Goal: Task Accomplishment & Management: Use online tool/utility

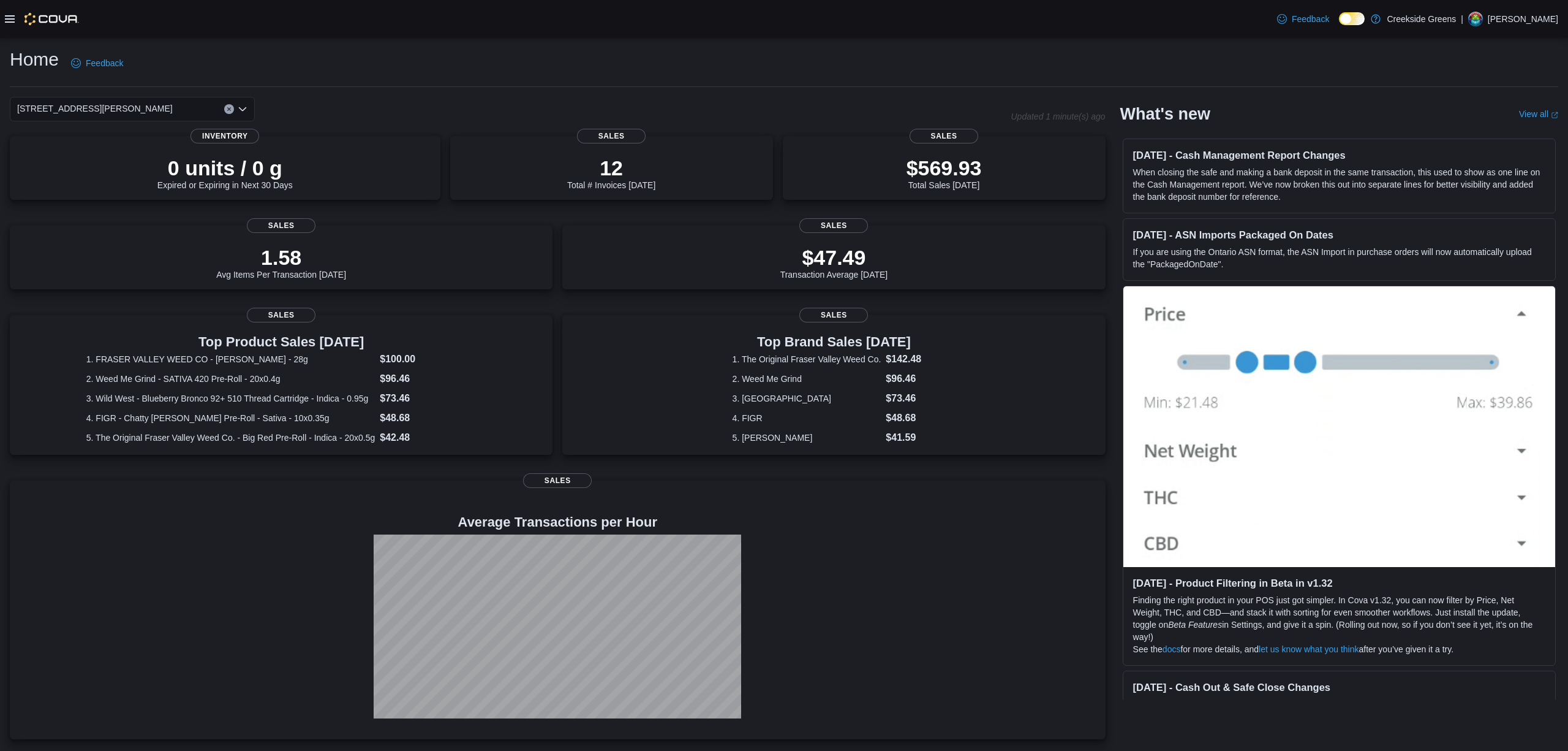
click at [3, 17] on div "Feedback Dark Mode Creekside Greens | [PERSON_NAME]" at bounding box center [784, 18] width 1568 height 37
click at [6, 10] on div at bounding box center [42, 18] width 74 height 37
click at [13, 20] on icon at bounding box center [10, 19] width 10 height 10
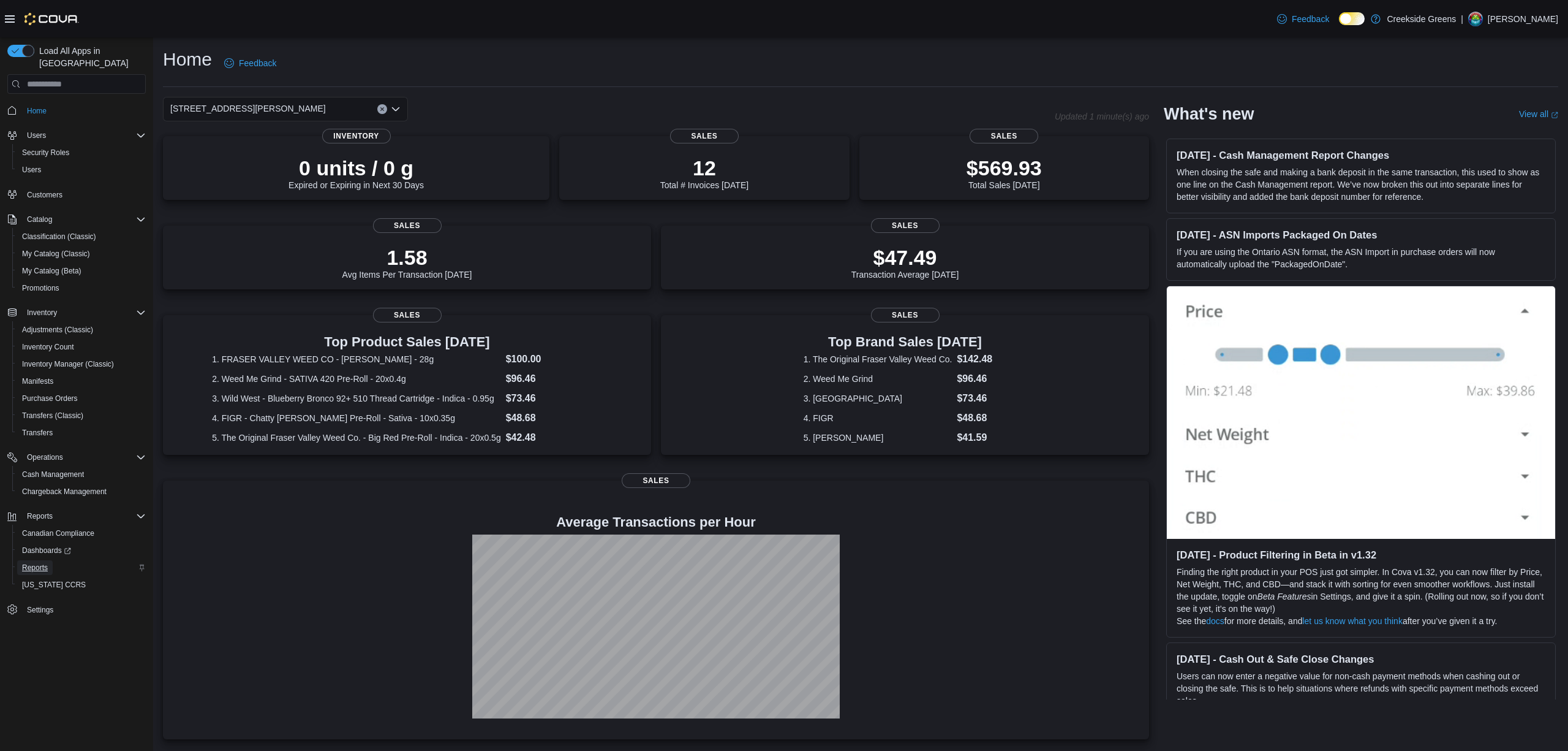
click at [37, 563] on span "Reports" at bounding box center [35, 568] width 26 height 10
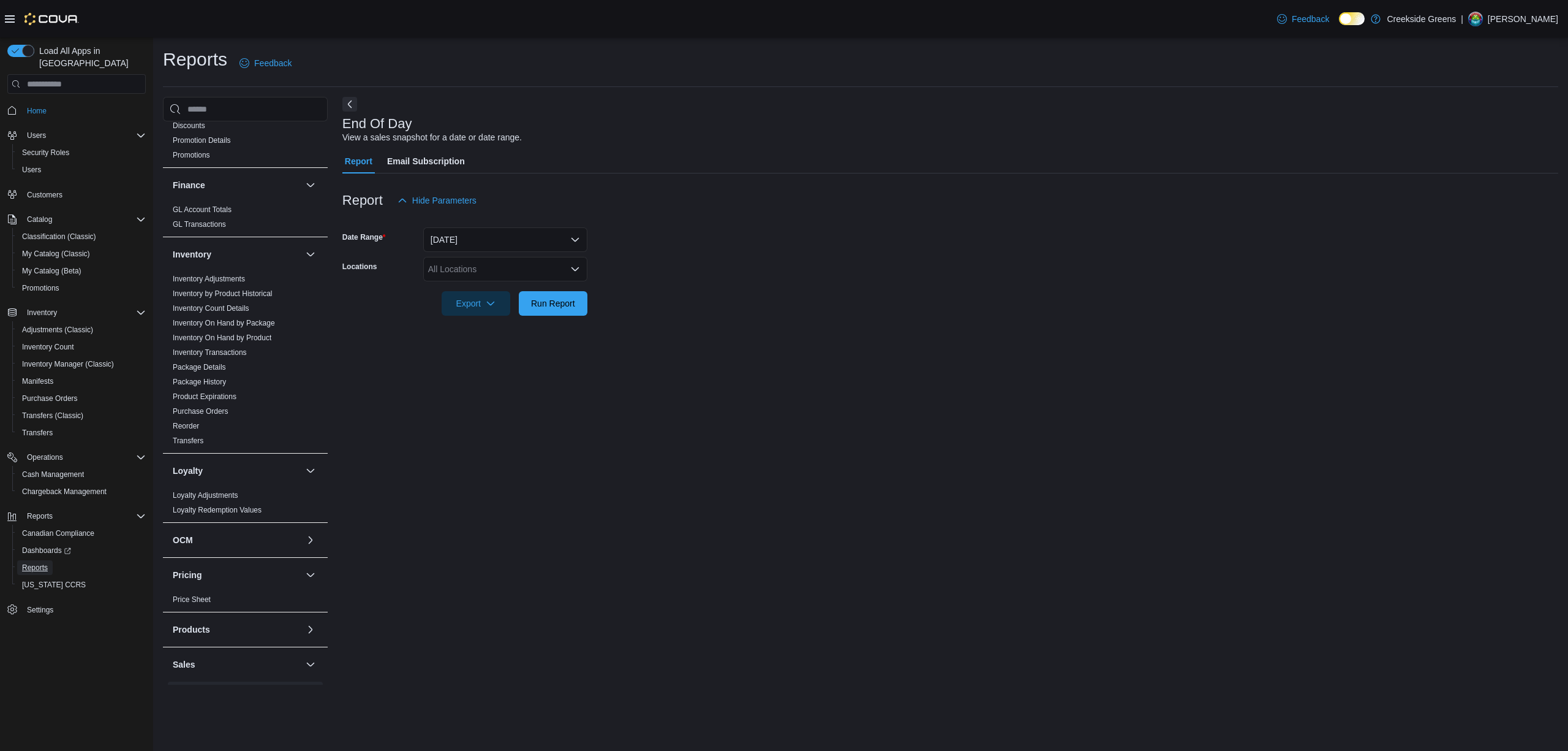
scroll to position [490, 0]
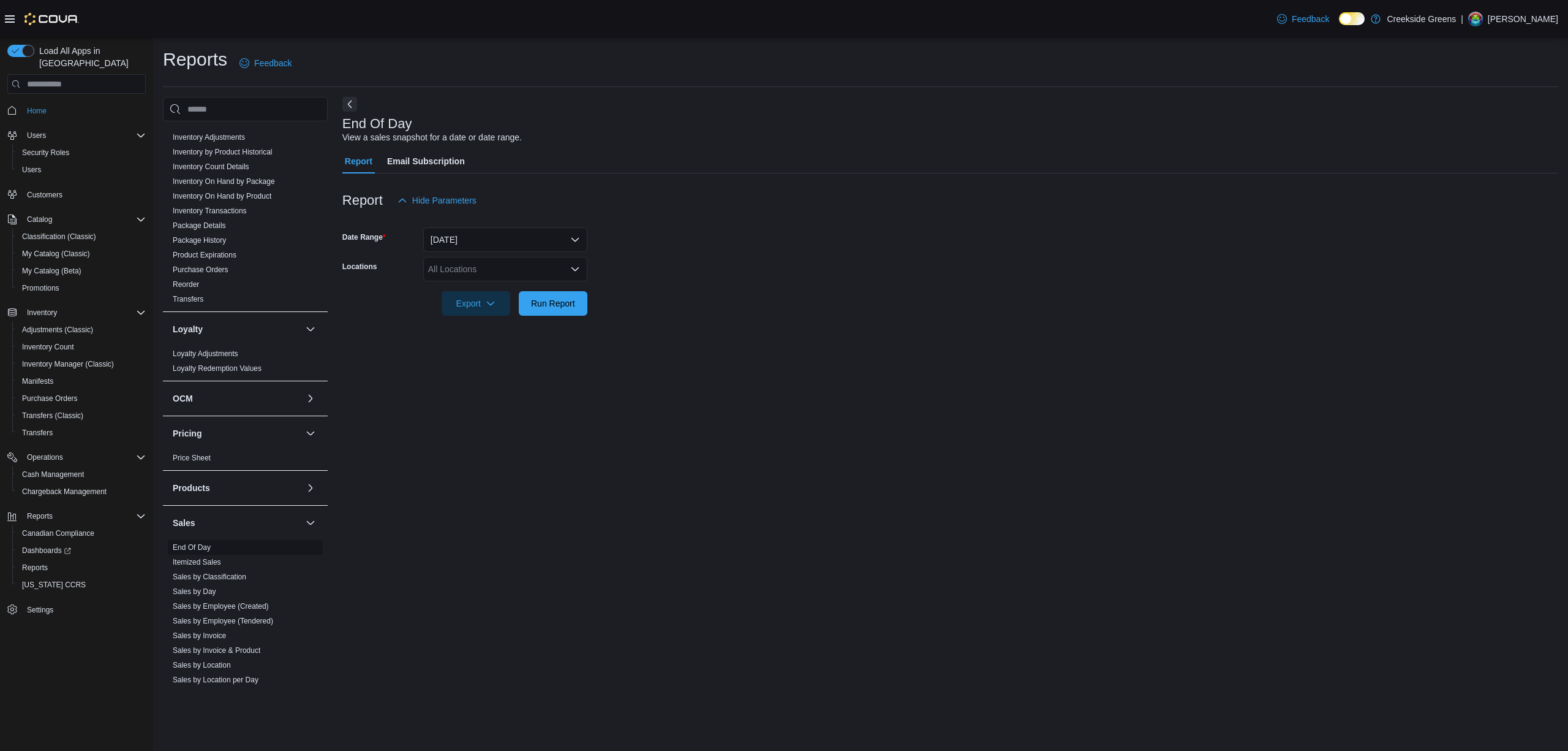
click at [197, 543] on link "End Of Day" at bounding box center [192, 547] width 38 height 8
click at [535, 268] on div "All Locations" at bounding box center [505, 269] width 164 height 24
click at [516, 322] on span "[STREET_ADDRESS][PERSON_NAME]" at bounding box center [528, 325] width 155 height 13
click at [474, 386] on div "End Of Day View a sales snapshot for a date or date range. Report Email Subscri…" at bounding box center [950, 391] width 1216 height 588
click at [530, 307] on span "Run Report" at bounding box center [553, 302] width 54 height 24
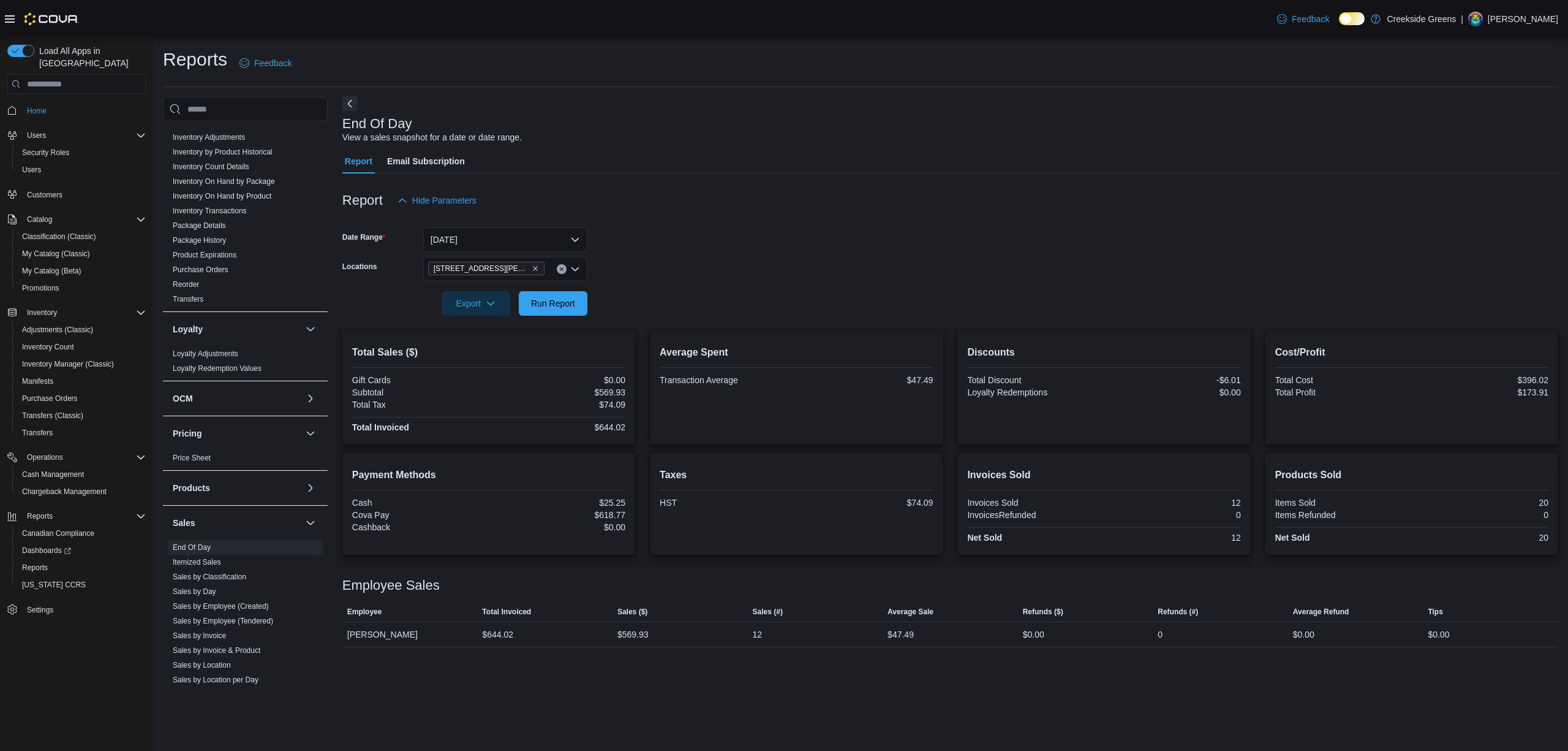
click at [351, 104] on button "Next" at bounding box center [349, 103] width 15 height 15
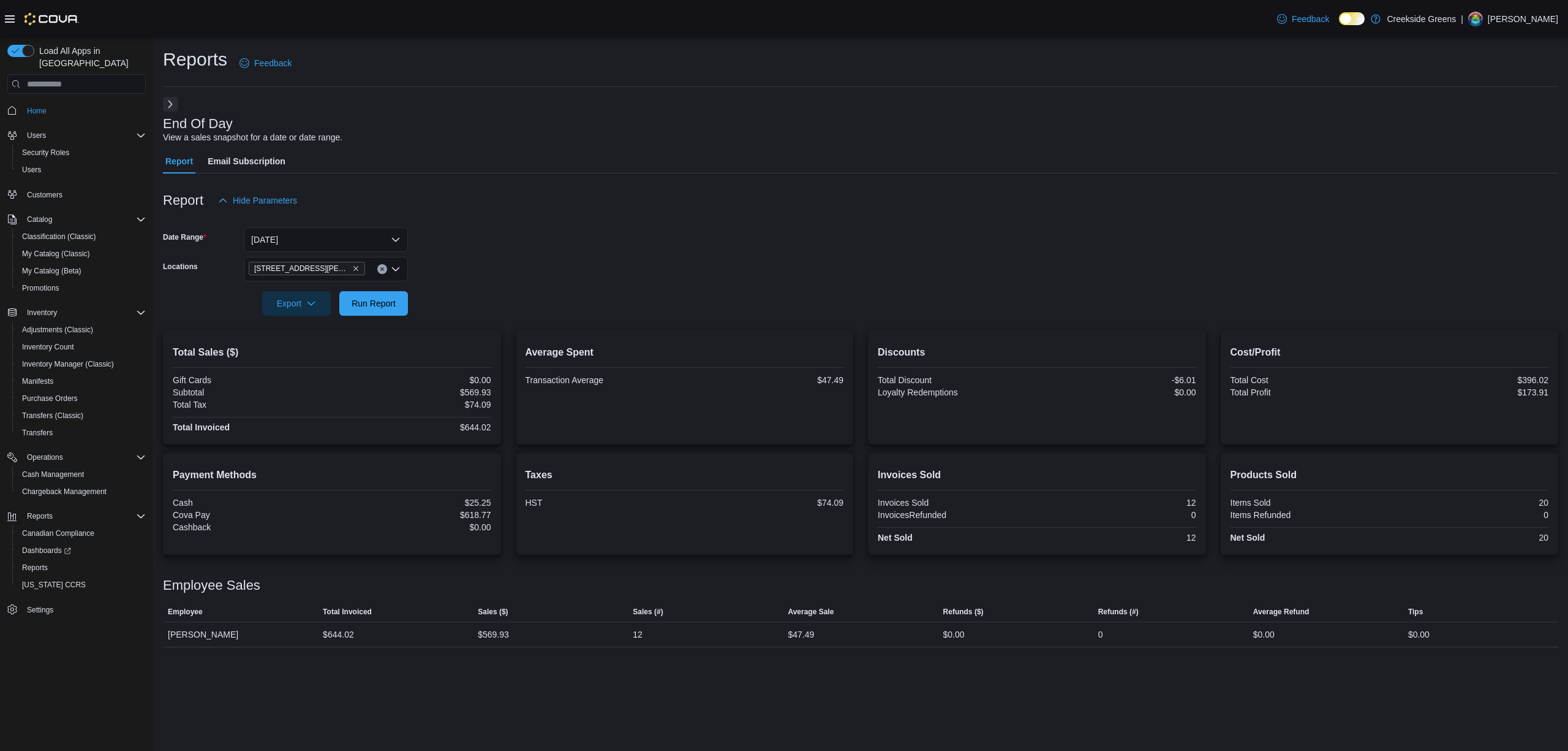
click at [13, 20] on icon at bounding box center [10, 19] width 10 height 10
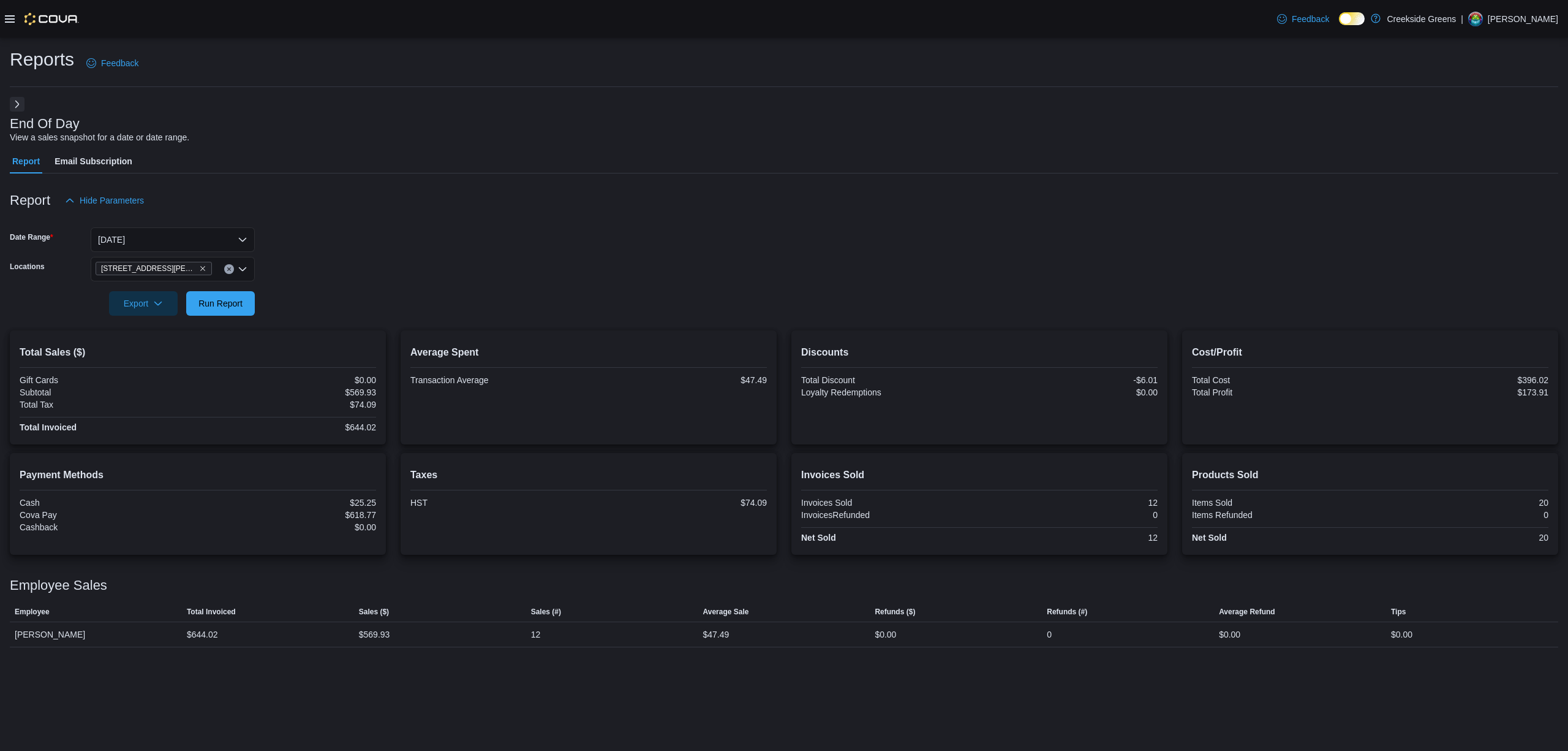
click at [1382, 17] on link at bounding box center [1376, 18] width 13 height 24
click at [6, 18] on icon at bounding box center [10, 19] width 10 height 10
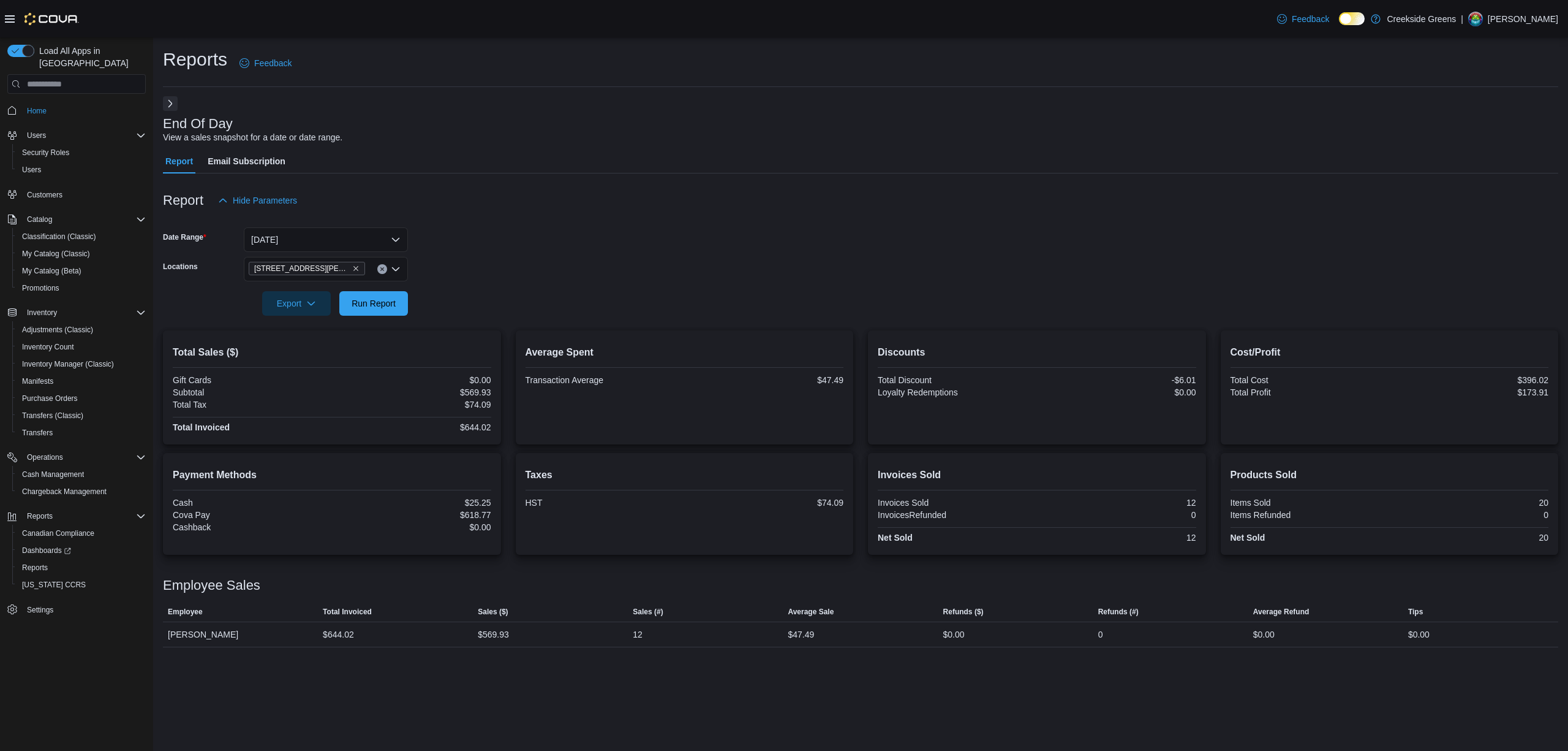
click at [175, 99] on button "Next" at bounding box center [170, 103] width 15 height 15
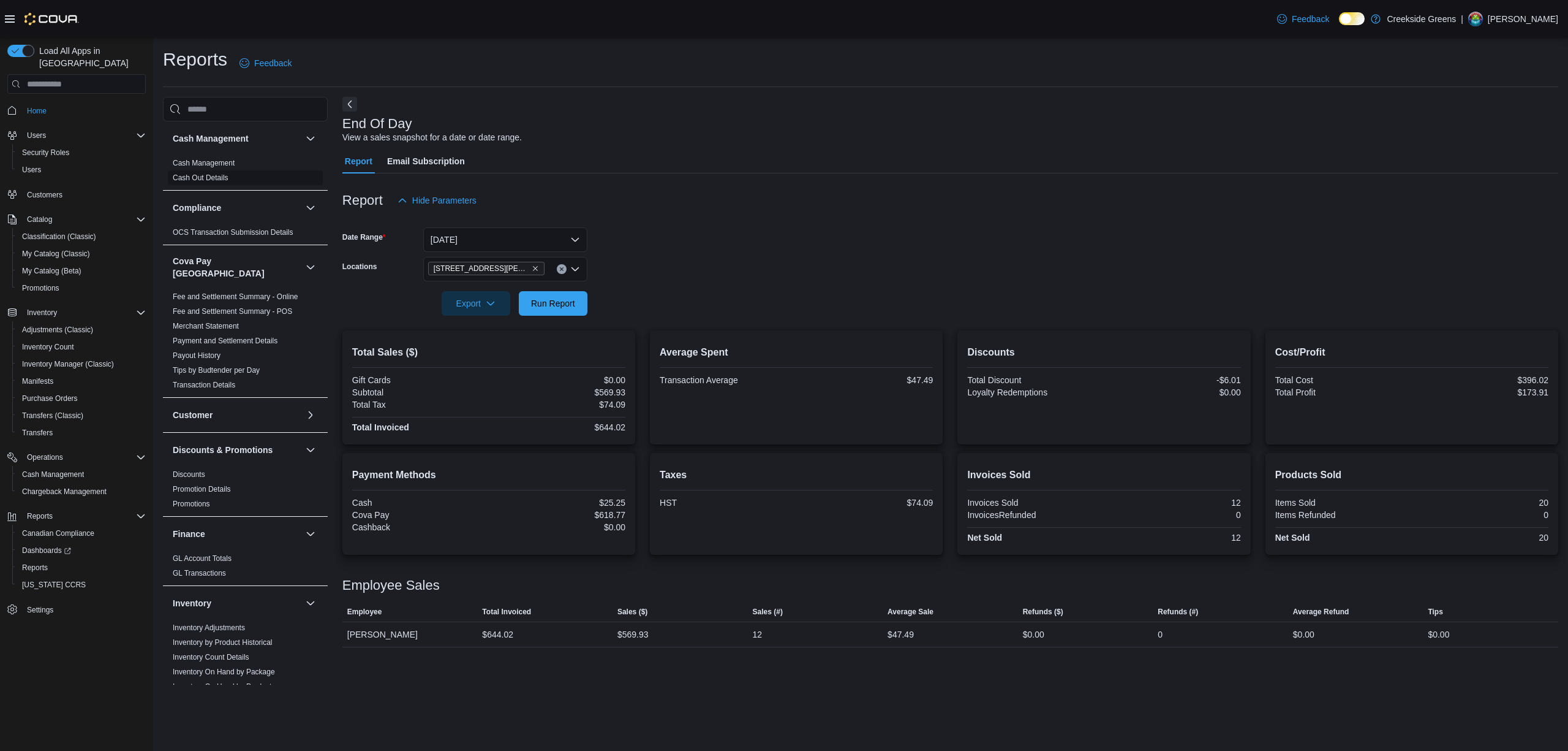
drag, startPoint x: 8, startPoint y: 17, endPoint x: 20, endPoint y: 172, distance: 155.5
click at [6, 21] on icon at bounding box center [10, 19] width 10 height 10
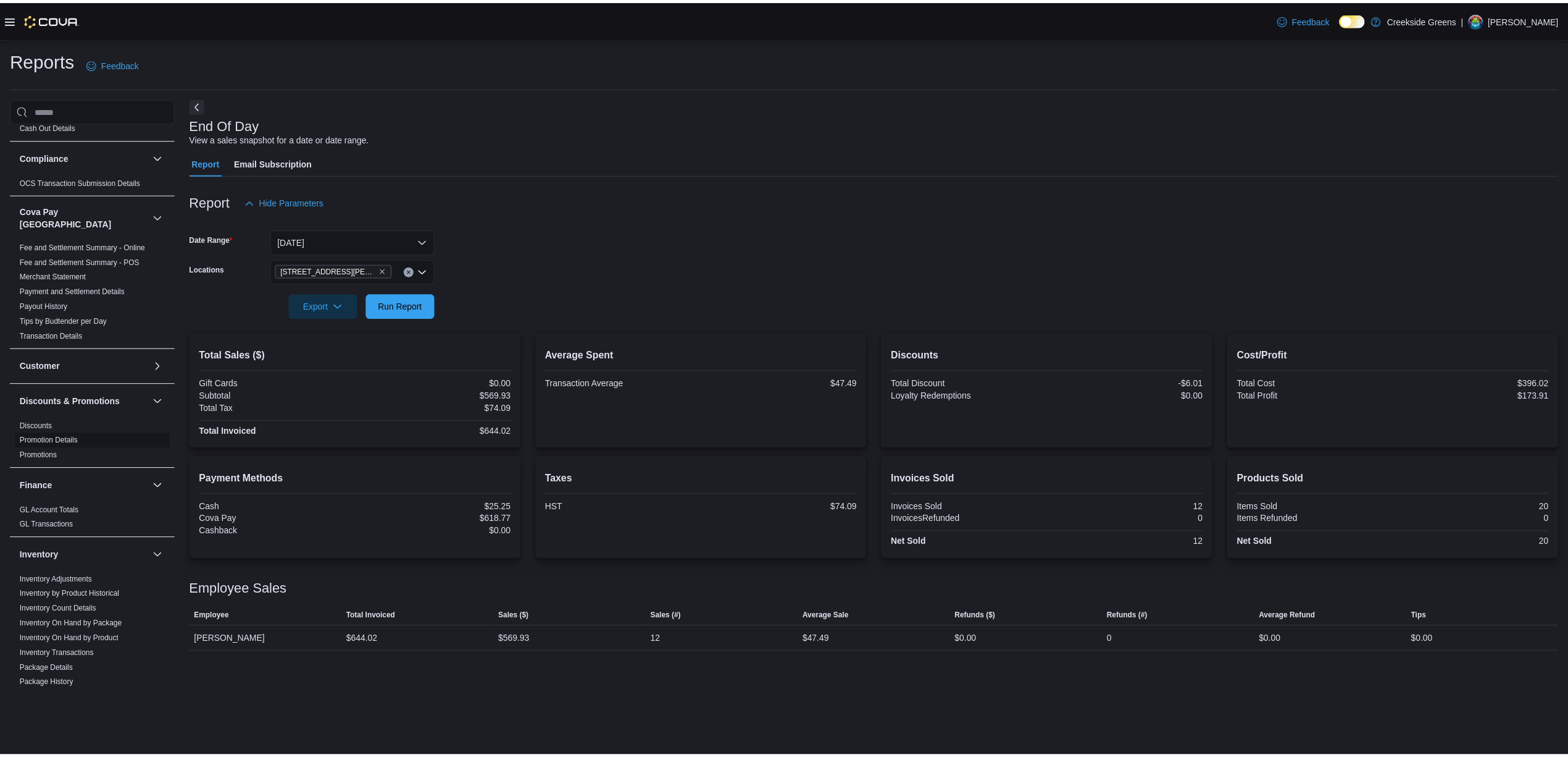
scroll to position [82, 0]
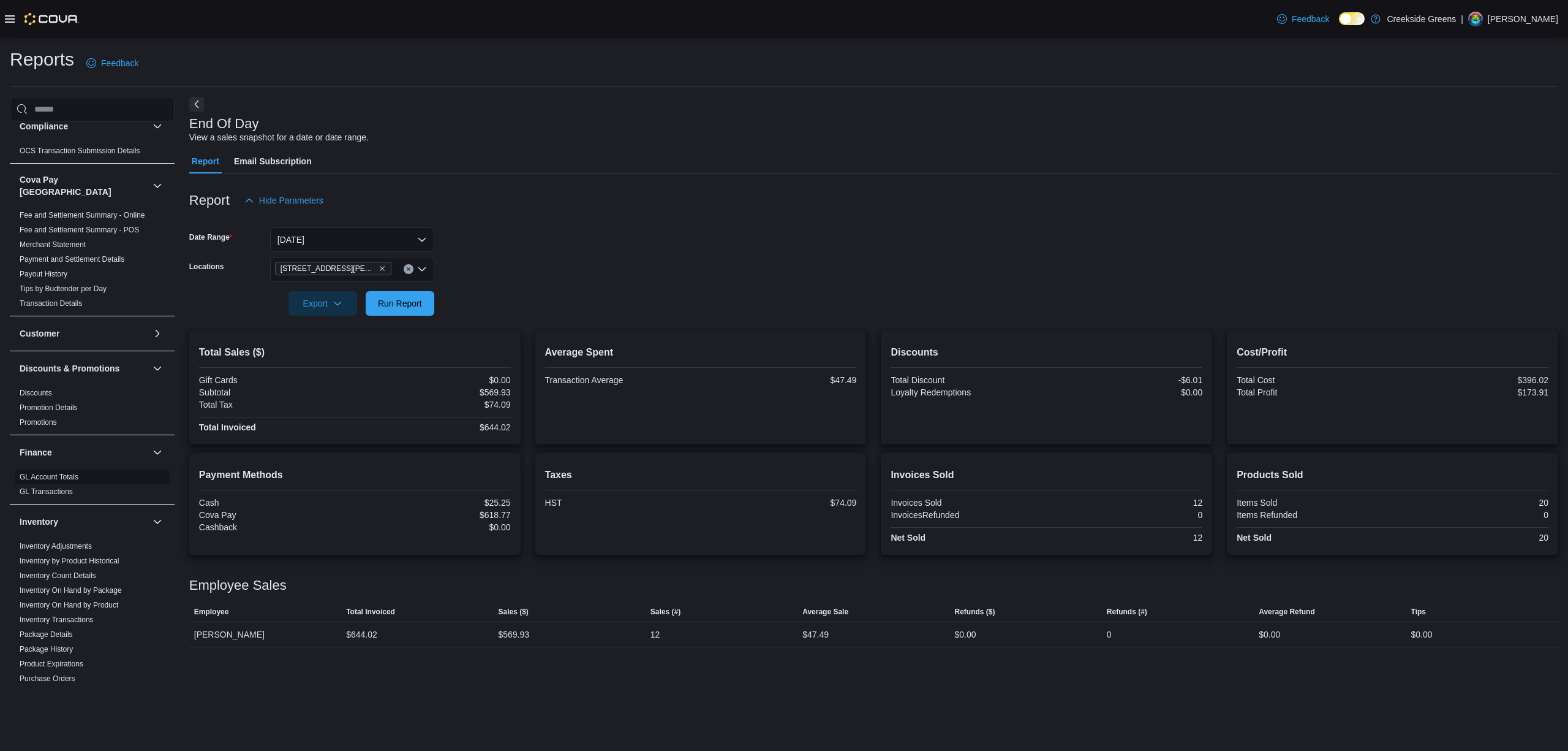
click at [52, 472] on link "GL Account Totals" at bounding box center [49, 477] width 59 height 8
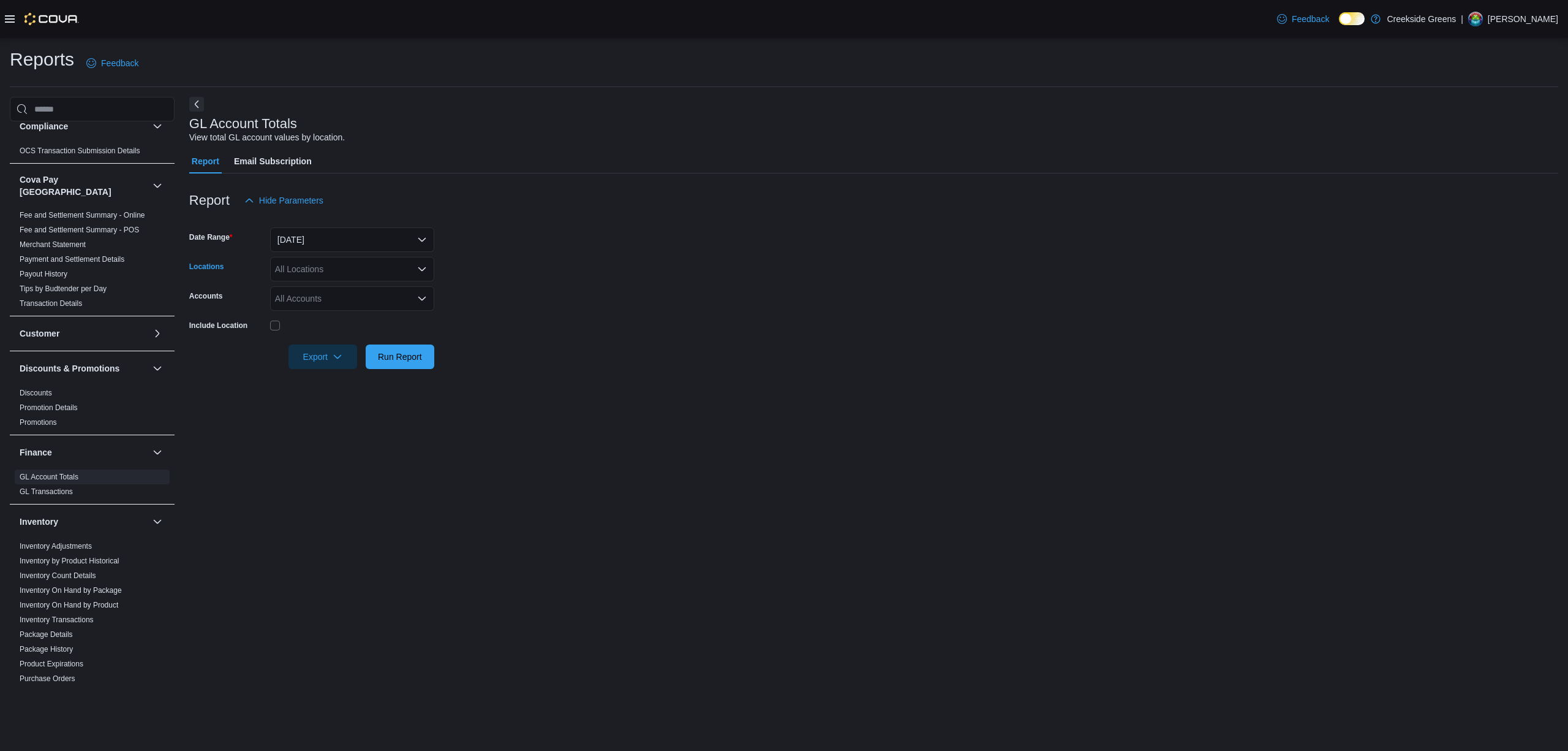
click at [324, 276] on div "All Locations" at bounding box center [352, 269] width 164 height 24
click at [361, 323] on span "[STREET_ADDRESS][PERSON_NAME]" at bounding box center [374, 325] width 155 height 13
click at [336, 452] on div "GL Account Totals View total GL account values by location. Report Email Subscr…" at bounding box center [874, 391] width 1369 height 588
drag, startPoint x: 406, startPoint y: 288, endPoint x: 418, endPoint y: 304, distance: 20.0
click at [416, 304] on div "All Accounts" at bounding box center [352, 298] width 164 height 24
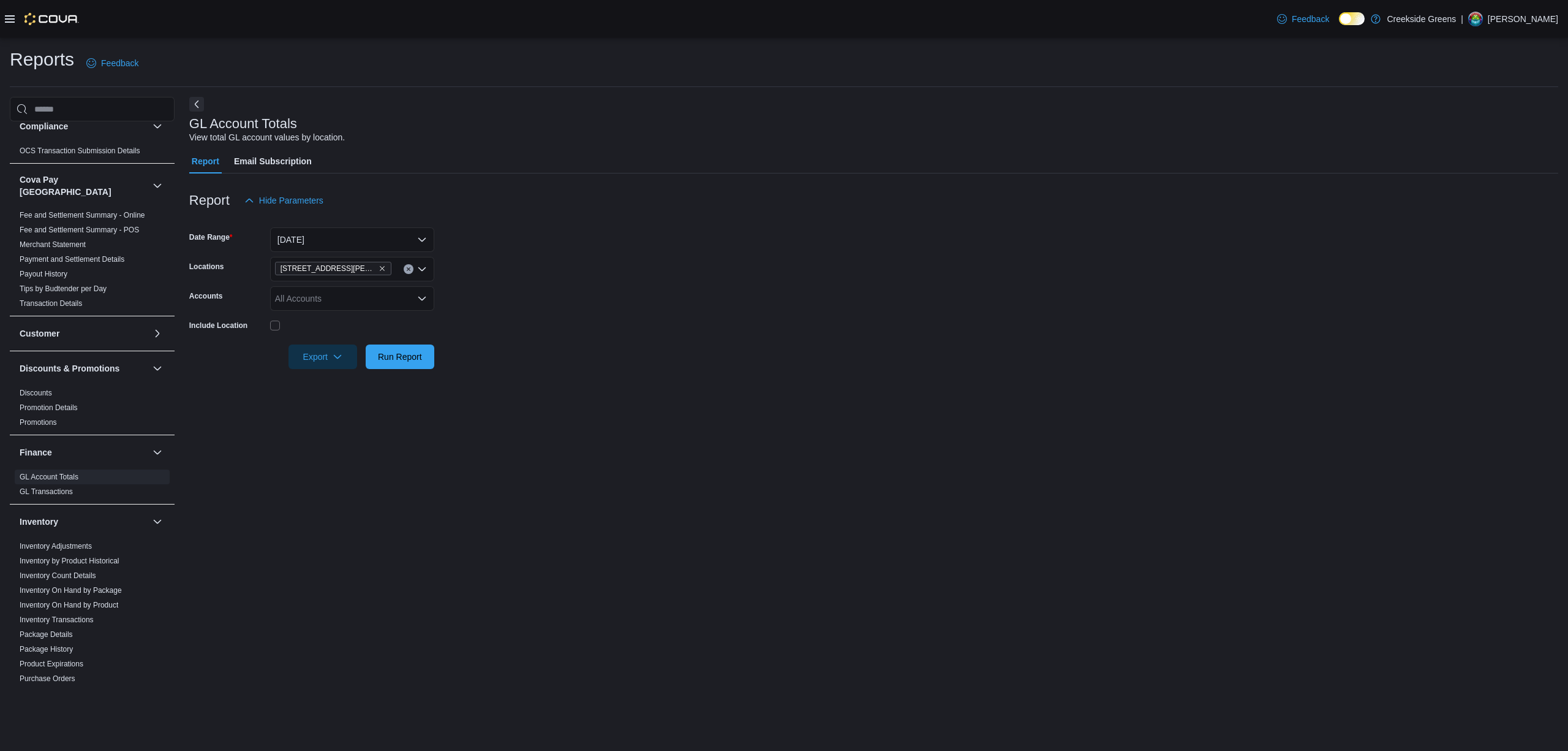
click at [549, 307] on form "Date Range [DATE] Locations [STREET_ADDRESS][PERSON_NAME] Accounts All Accounts…" at bounding box center [874, 290] width 1369 height 156
click at [410, 363] on span "Run Report" at bounding box center [400, 356] width 54 height 24
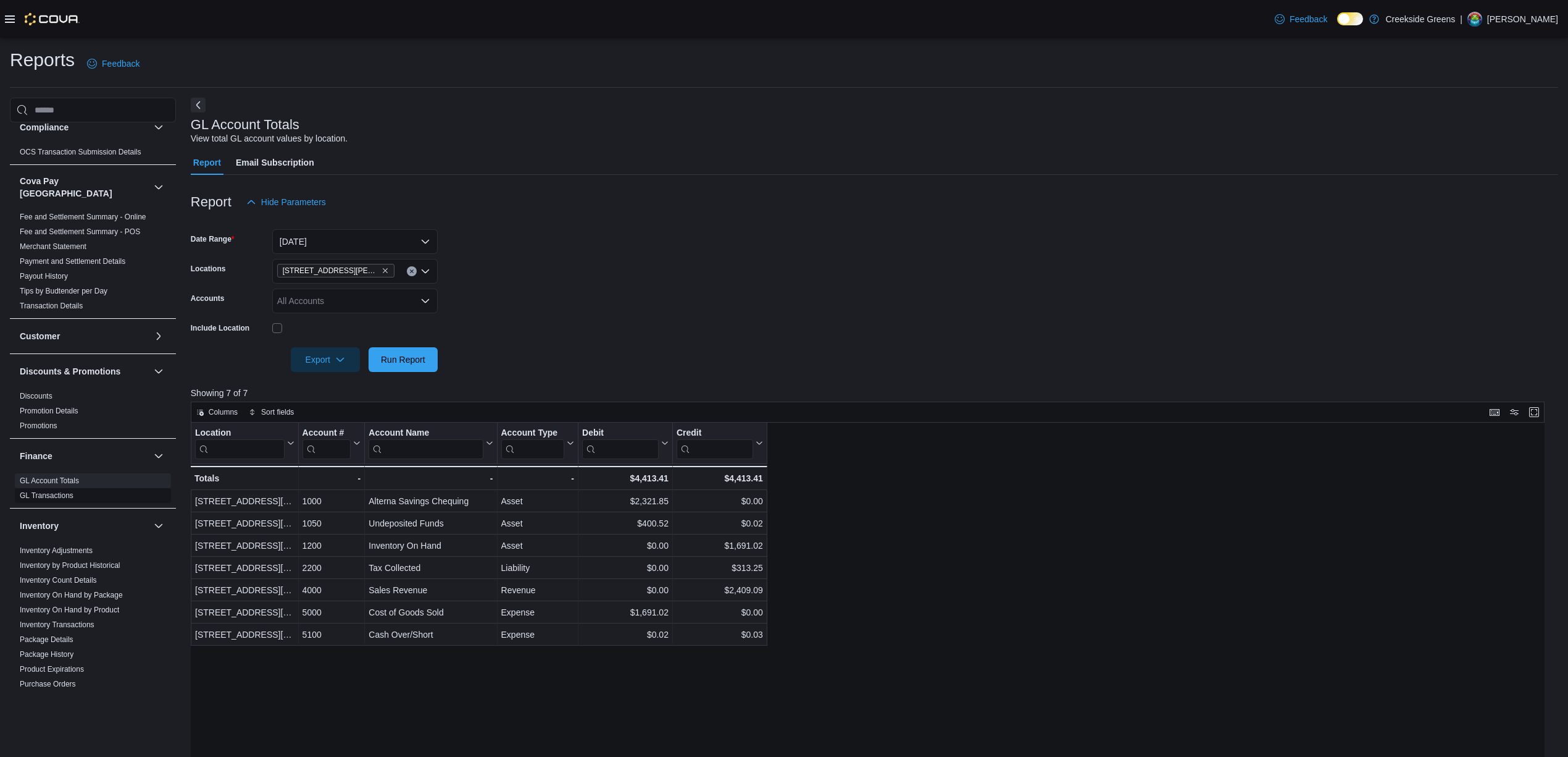
click at [62, 491] on link "GL Transactions" at bounding box center [47, 495] width 54 height 8
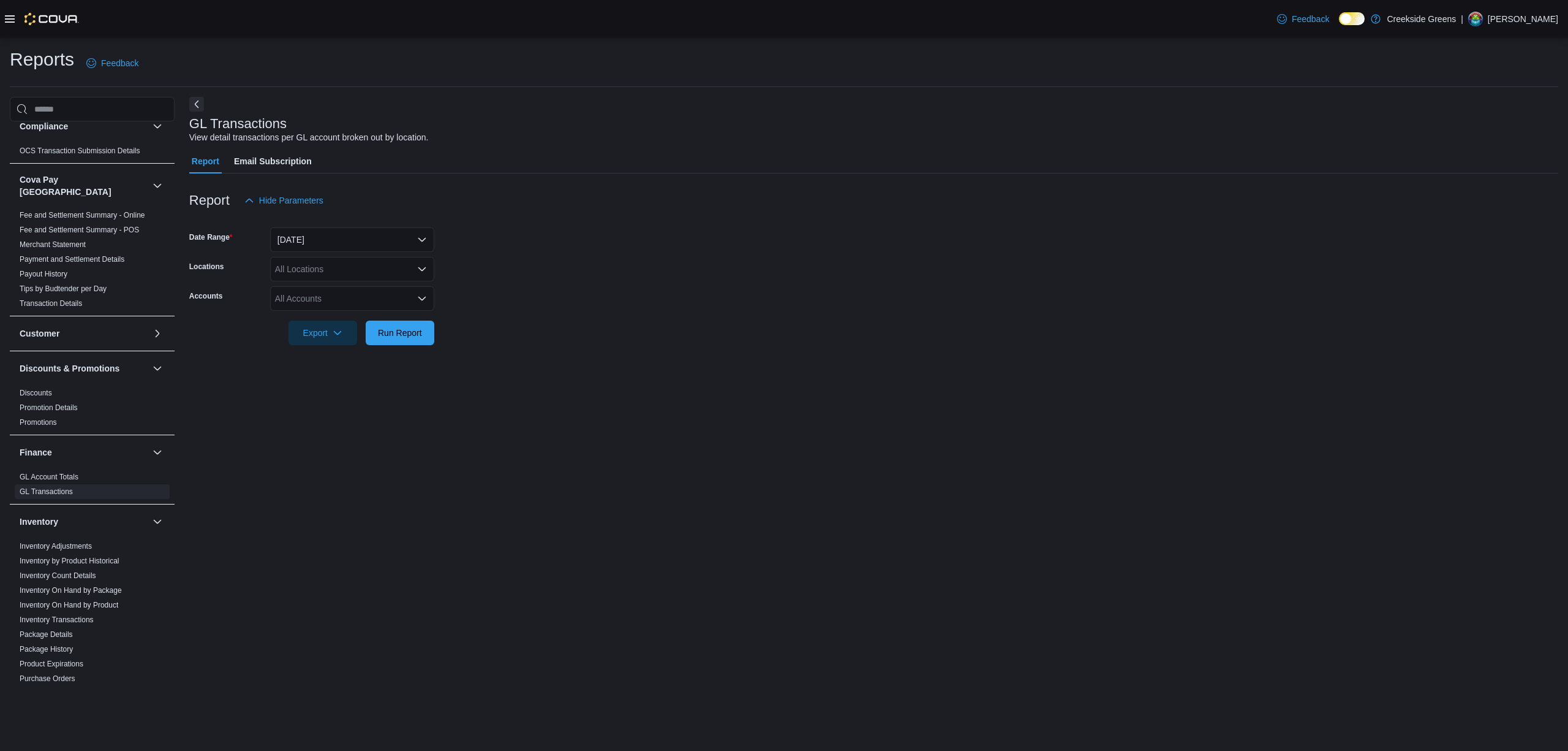
click at [397, 275] on div "All Locations" at bounding box center [352, 269] width 164 height 24
click at [372, 324] on span "[STREET_ADDRESS][PERSON_NAME]" at bounding box center [374, 325] width 155 height 13
drag, startPoint x: 341, startPoint y: 428, endPoint x: 367, endPoint y: 364, distance: 69.1
click at [343, 426] on div "GL Transactions View detail transactions per GL account broken out by location.…" at bounding box center [874, 391] width 1369 height 588
click at [409, 290] on div "All Accounts" at bounding box center [352, 298] width 164 height 24
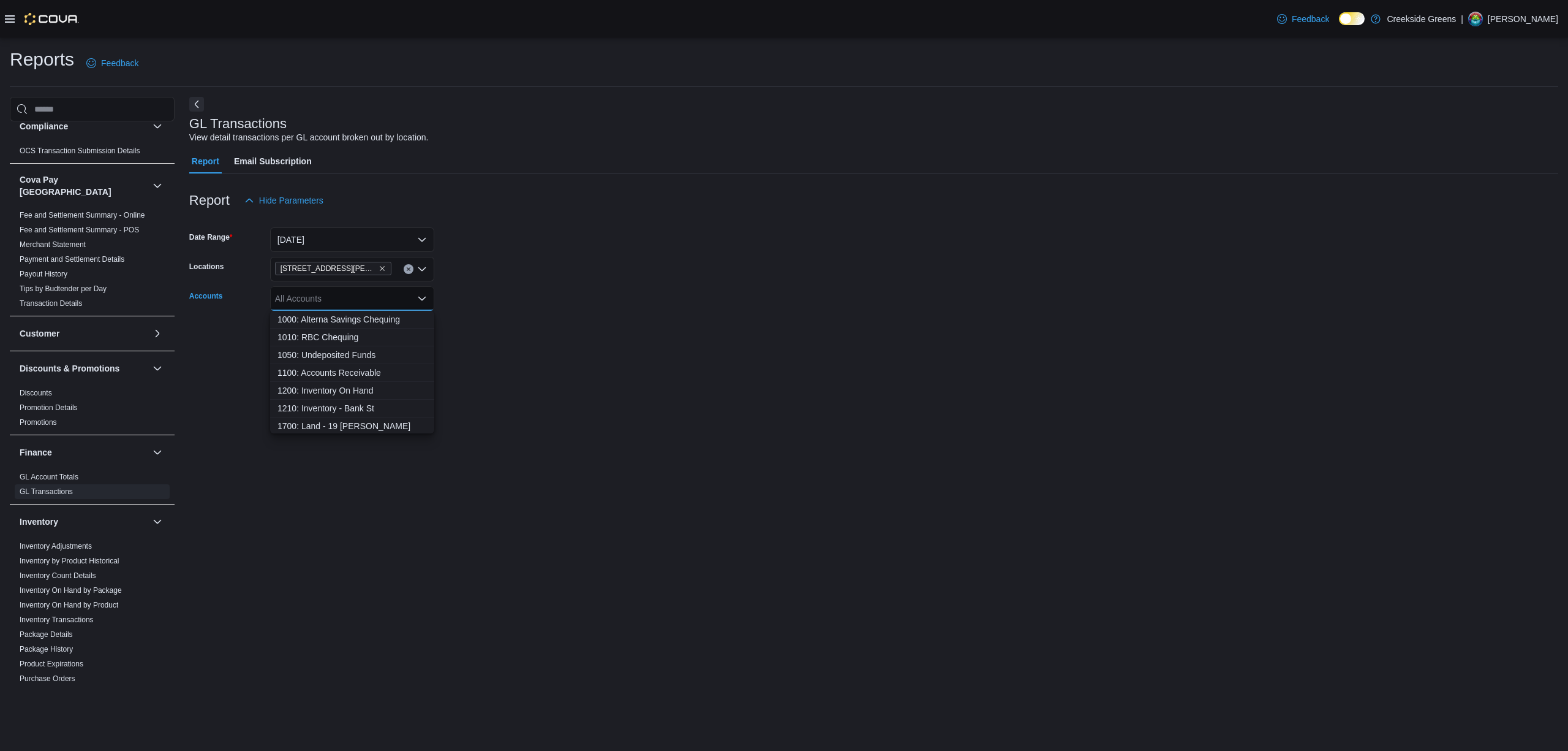
drag, startPoint x: 570, startPoint y: 289, endPoint x: 553, endPoint y: 300, distance: 20.2
click at [566, 292] on form "Date Range [DATE] Locations [STREET_ADDRESS][PERSON_NAME] Accounts All Accounts…" at bounding box center [874, 279] width 1369 height 132
click at [416, 333] on span "Run Report" at bounding box center [400, 332] width 44 height 13
